Goal: Navigation & Orientation: Find specific page/section

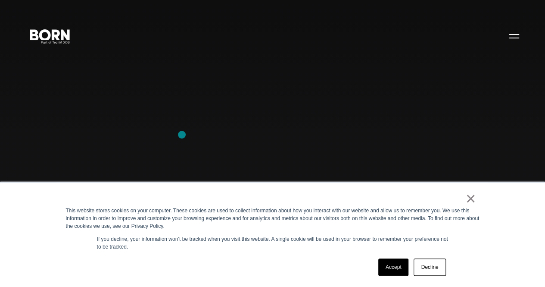
scroll to position [94, 0]
click at [403, 265] on link "Accept" at bounding box center [393, 266] width 31 height 17
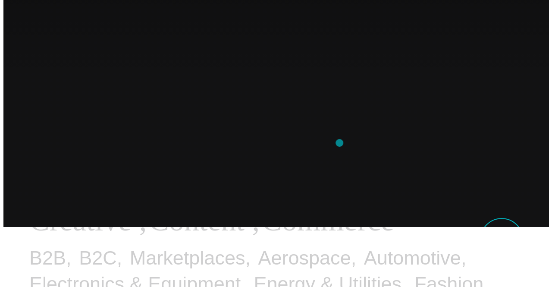
scroll to position [0, 0]
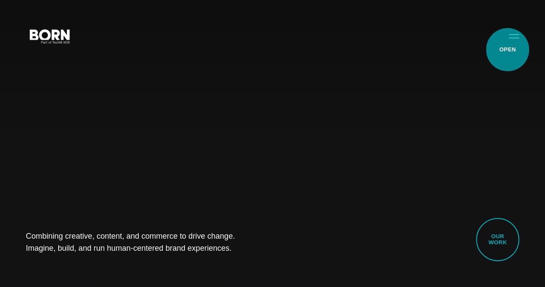
click at [508, 45] on button "Primary Menu" at bounding box center [514, 36] width 21 height 18
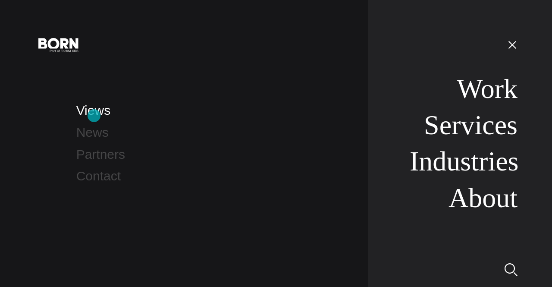
click at [94, 115] on link "Views" at bounding box center [93, 110] width 34 height 14
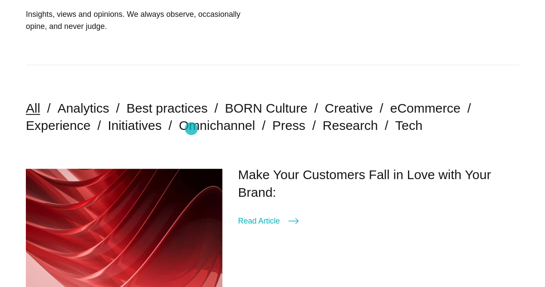
scroll to position [148, 0]
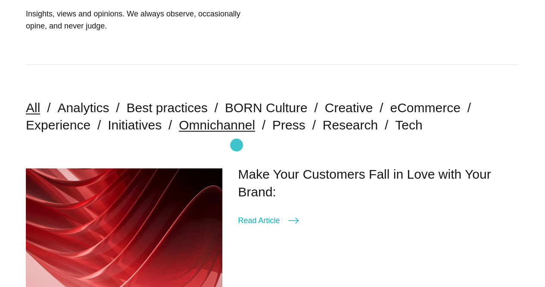
click at [237, 132] on link "Omnichannel" at bounding box center [217, 125] width 76 height 14
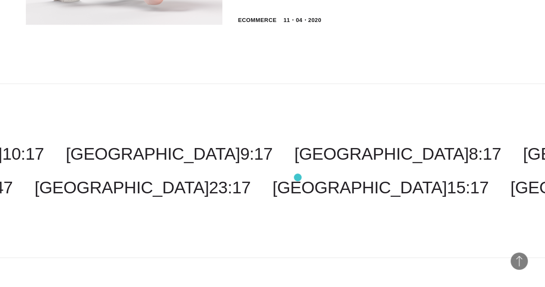
scroll to position [760, 0]
